Goal: Transaction & Acquisition: Download file/media

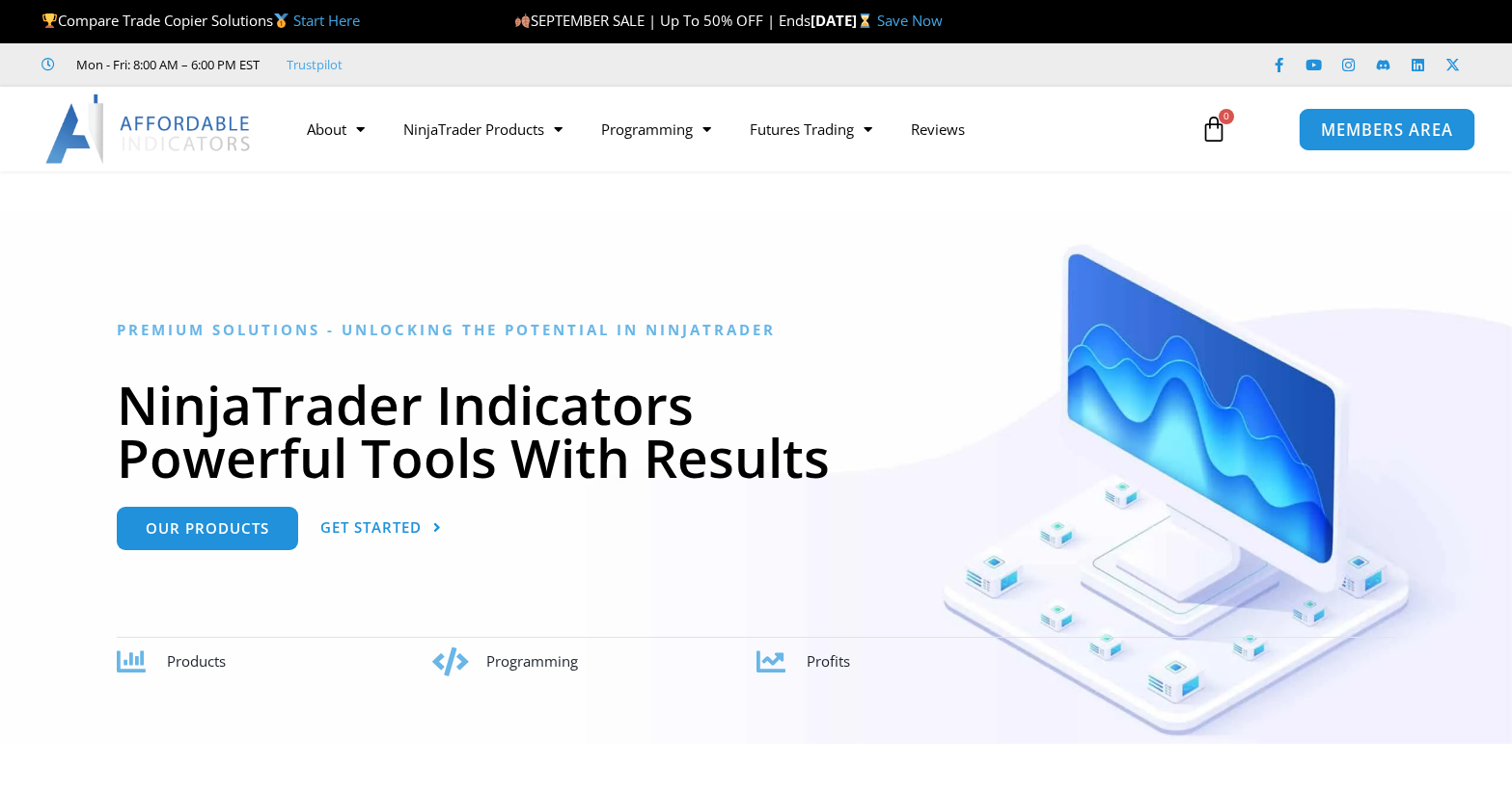
click at [1371, 129] on span "MEMBERS AREA" at bounding box center [1386, 130] width 132 height 16
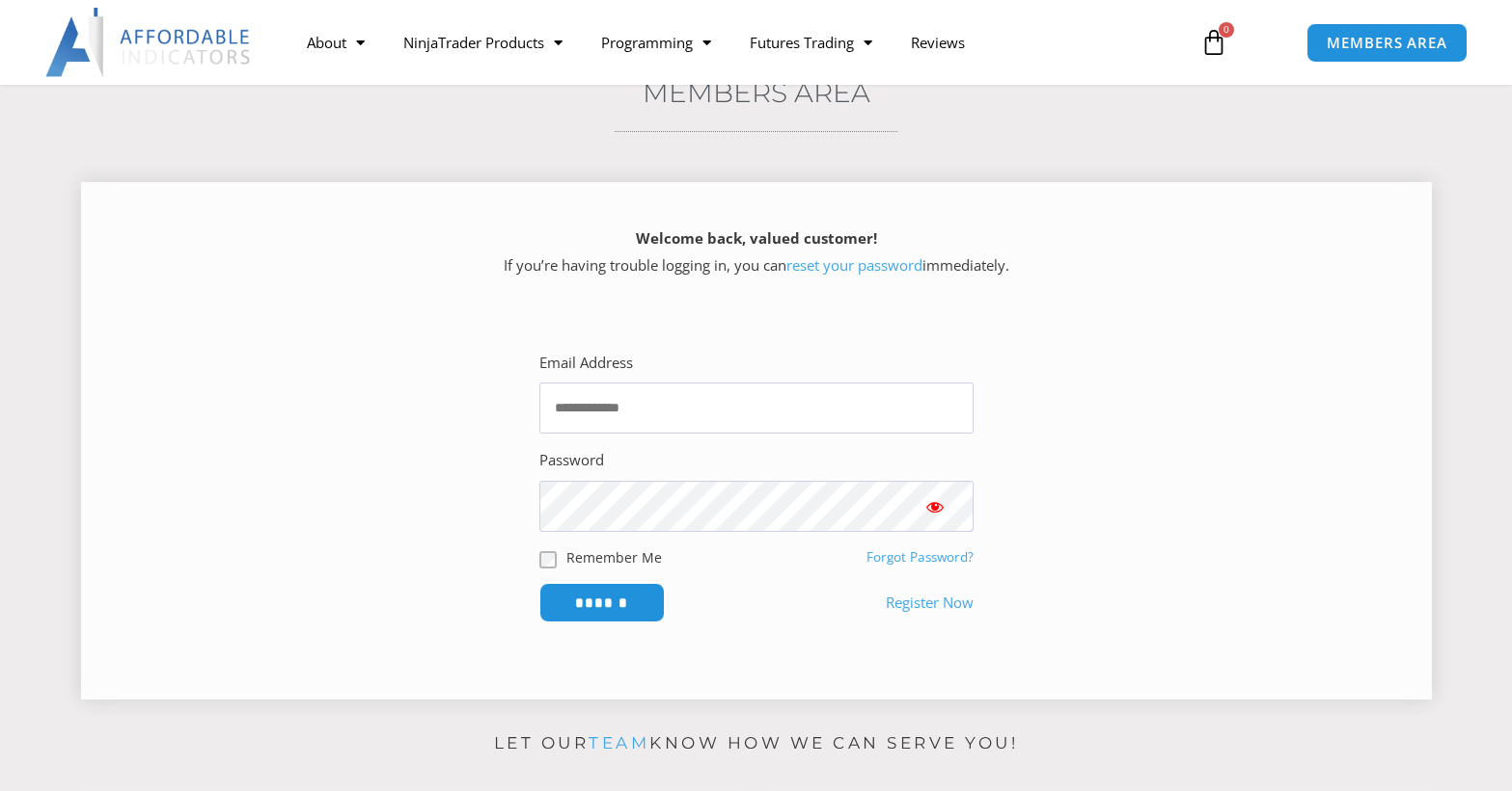
scroll to position [193, 0]
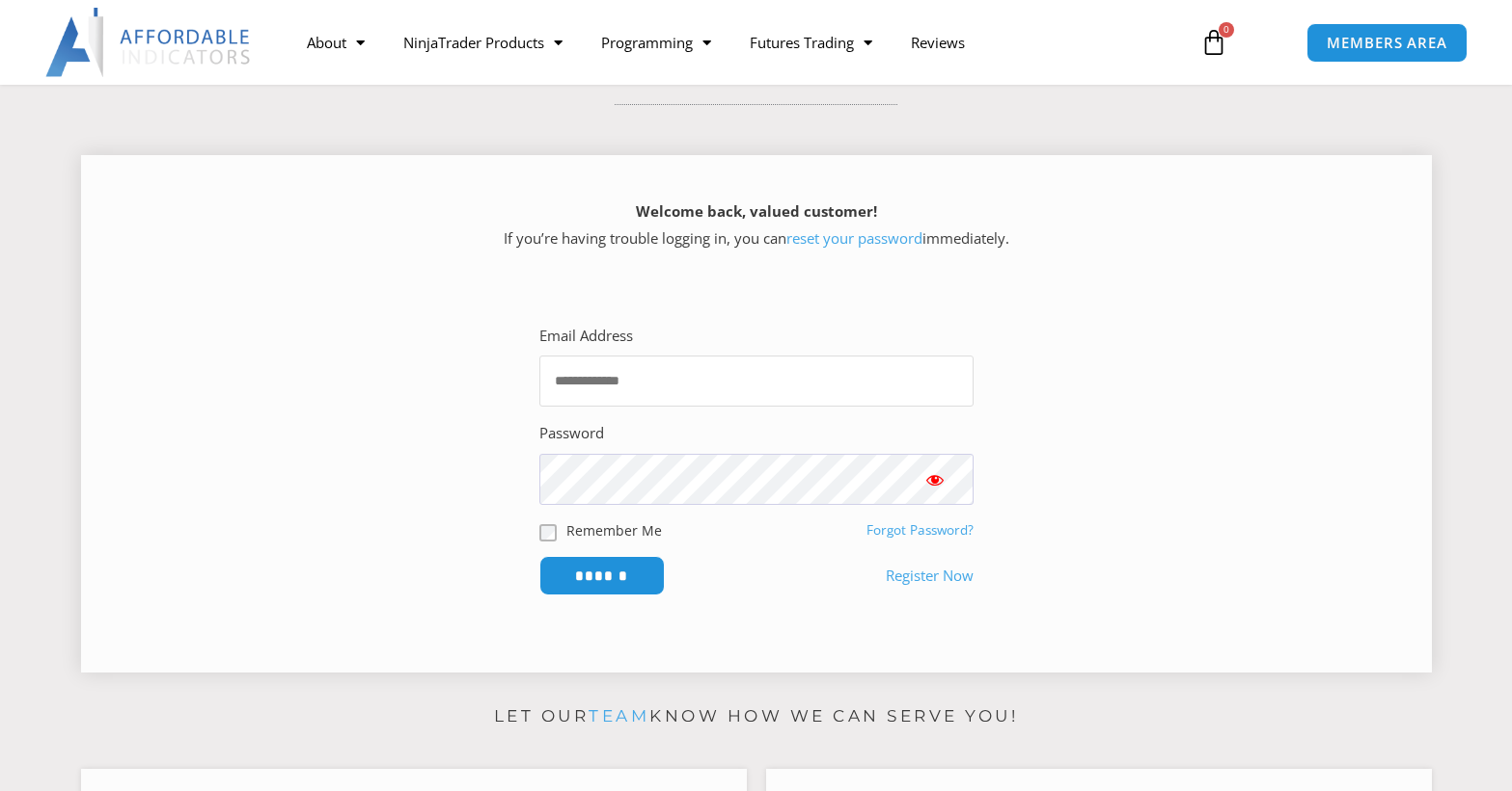
click at [595, 371] on input "Email Address" at bounding box center [756, 381] width 434 height 51
type input "**********"
click at [932, 478] on span "Show password" at bounding box center [934, 479] width 19 height 19
click at [615, 569] on input "******" at bounding box center [602, 576] width 132 height 42
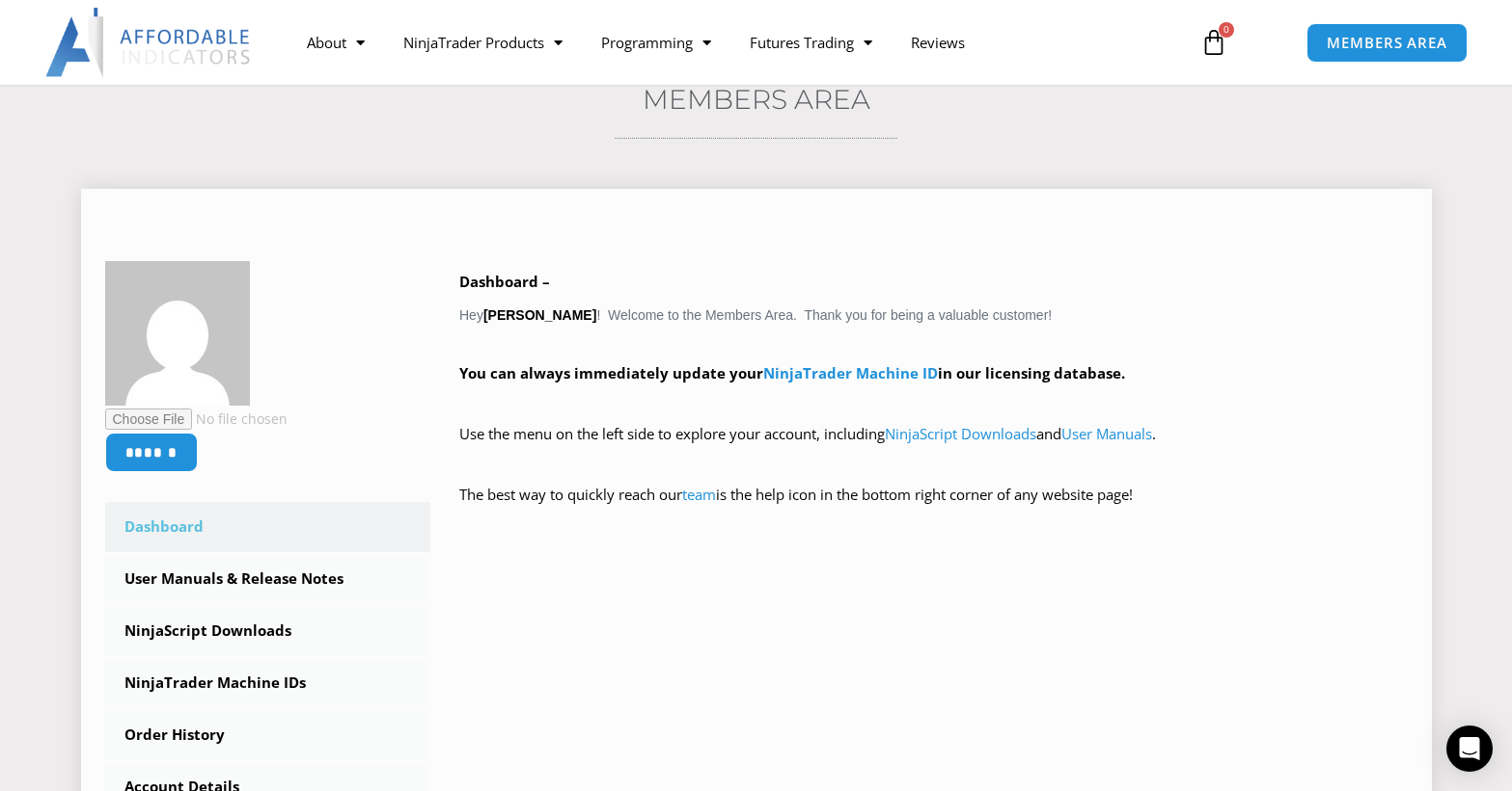
scroll to position [193, 0]
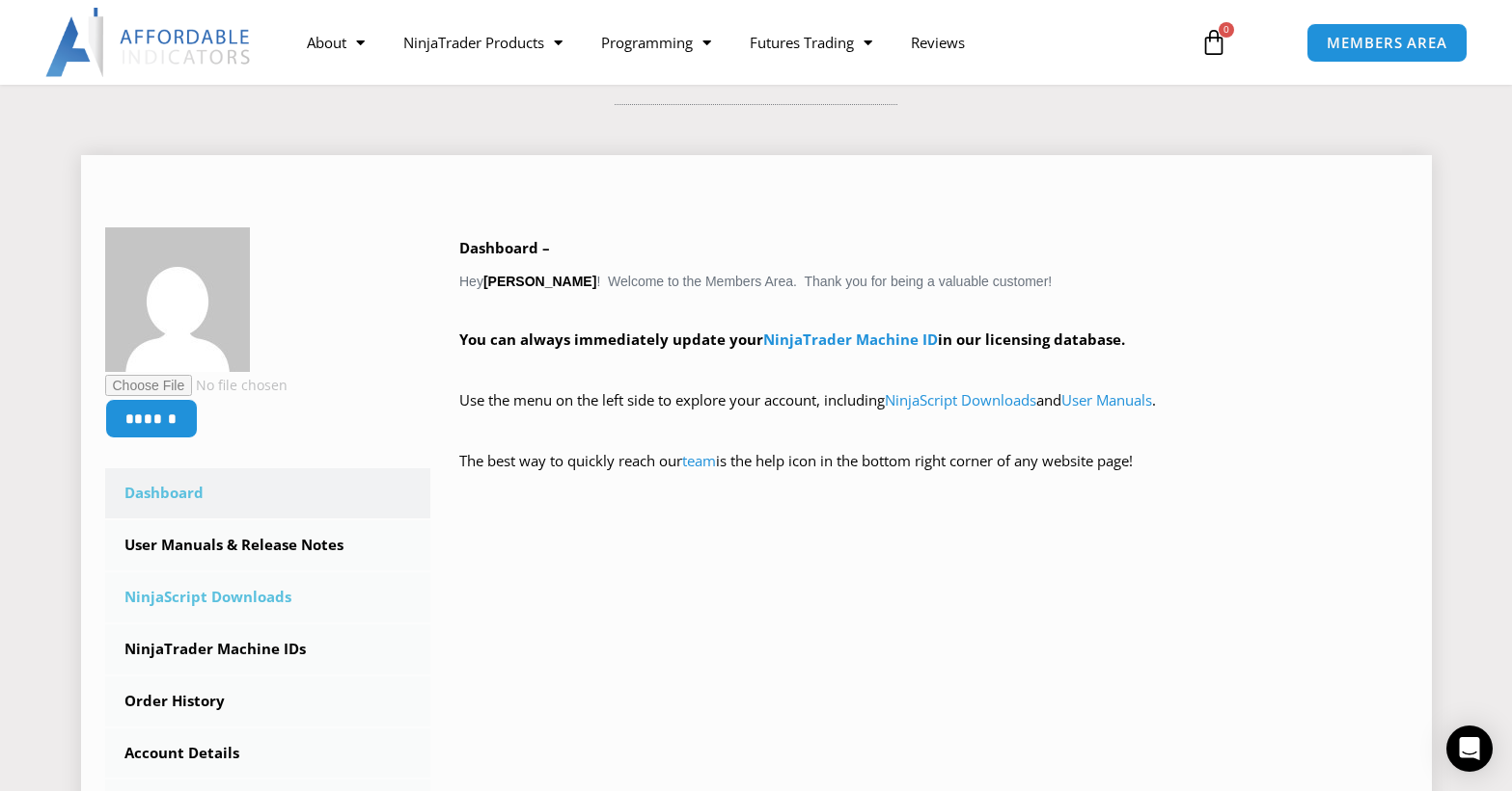
click at [241, 592] on link "NinjaScript Downloads" at bounding box center [268, 597] width 326 height 50
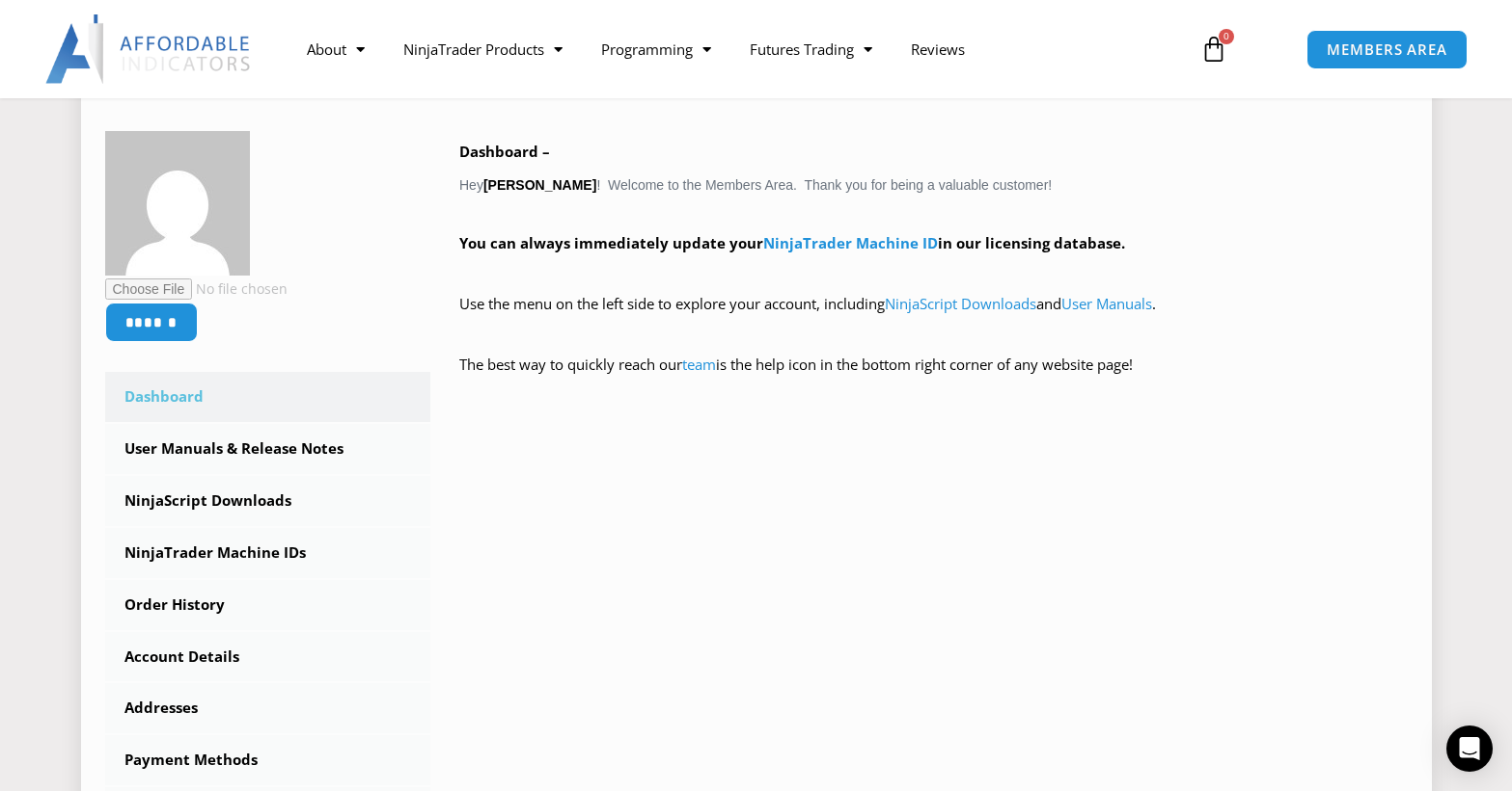
scroll to position [386, 0]
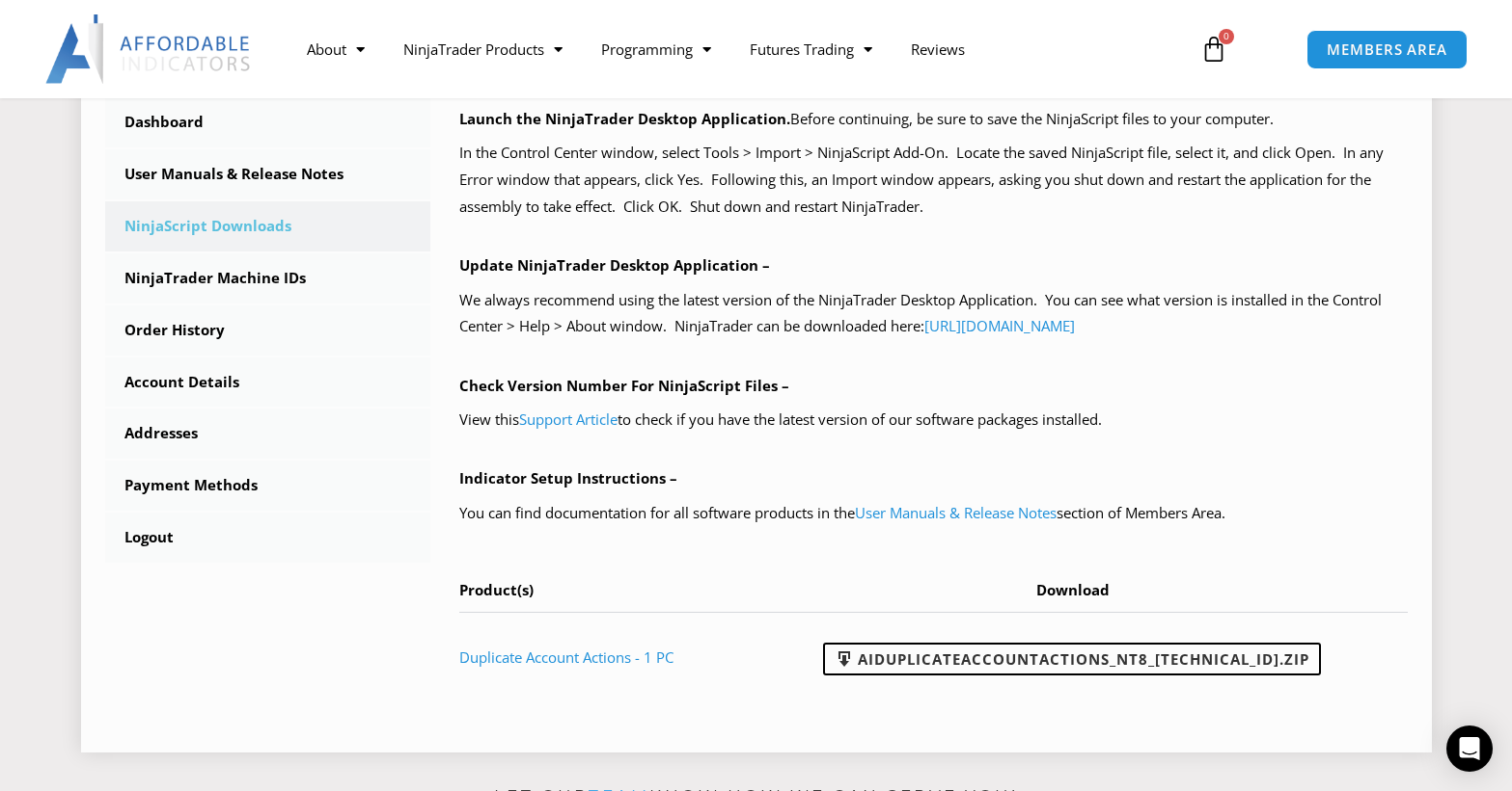
scroll to position [578, 0]
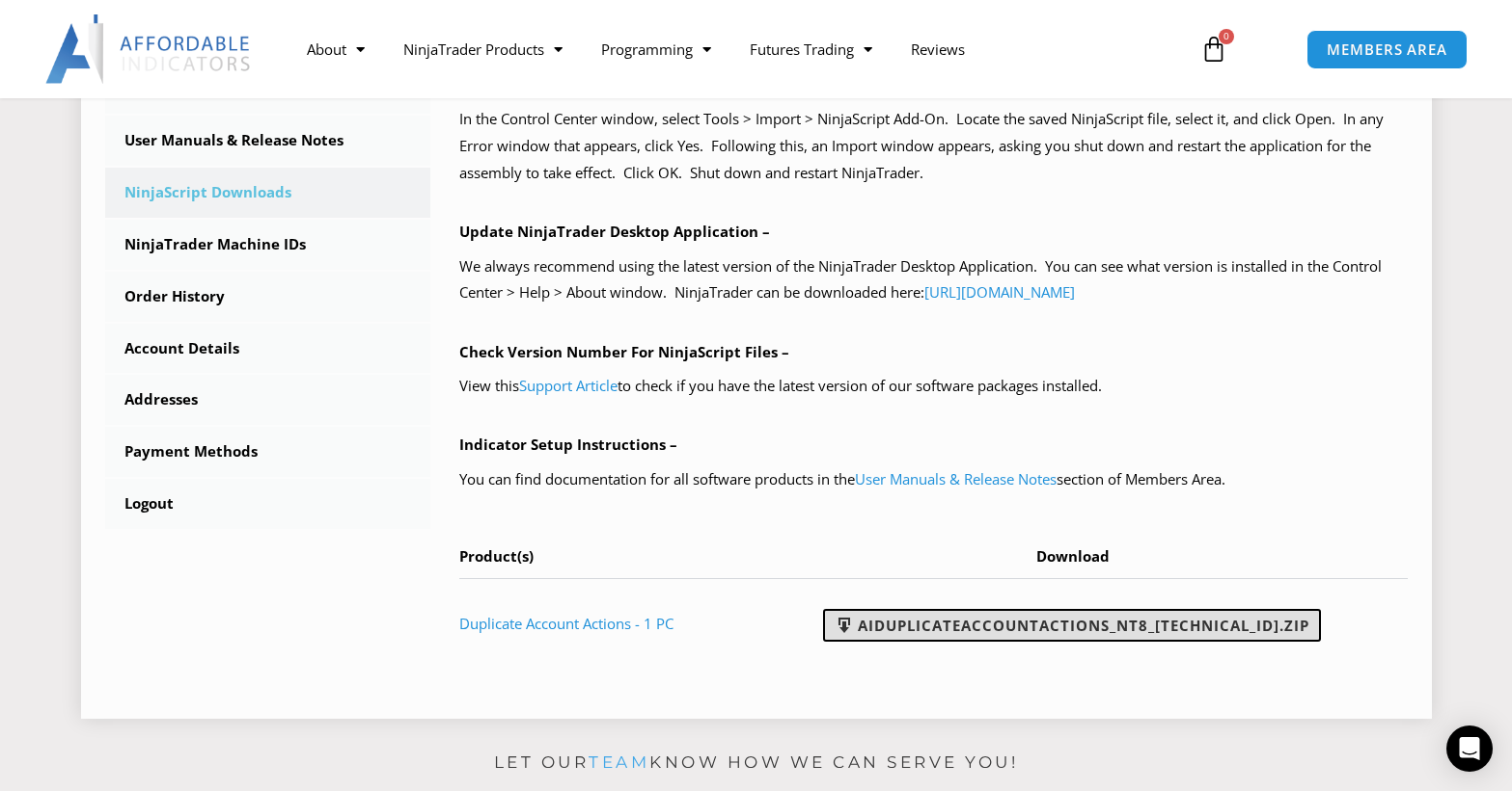
click at [920, 620] on link "AIDuplicateAccountActions_NT8_[TECHNICAL_ID].zip" at bounding box center [1071, 625] width 498 height 33
